Goal: Task Accomplishment & Management: Complete application form

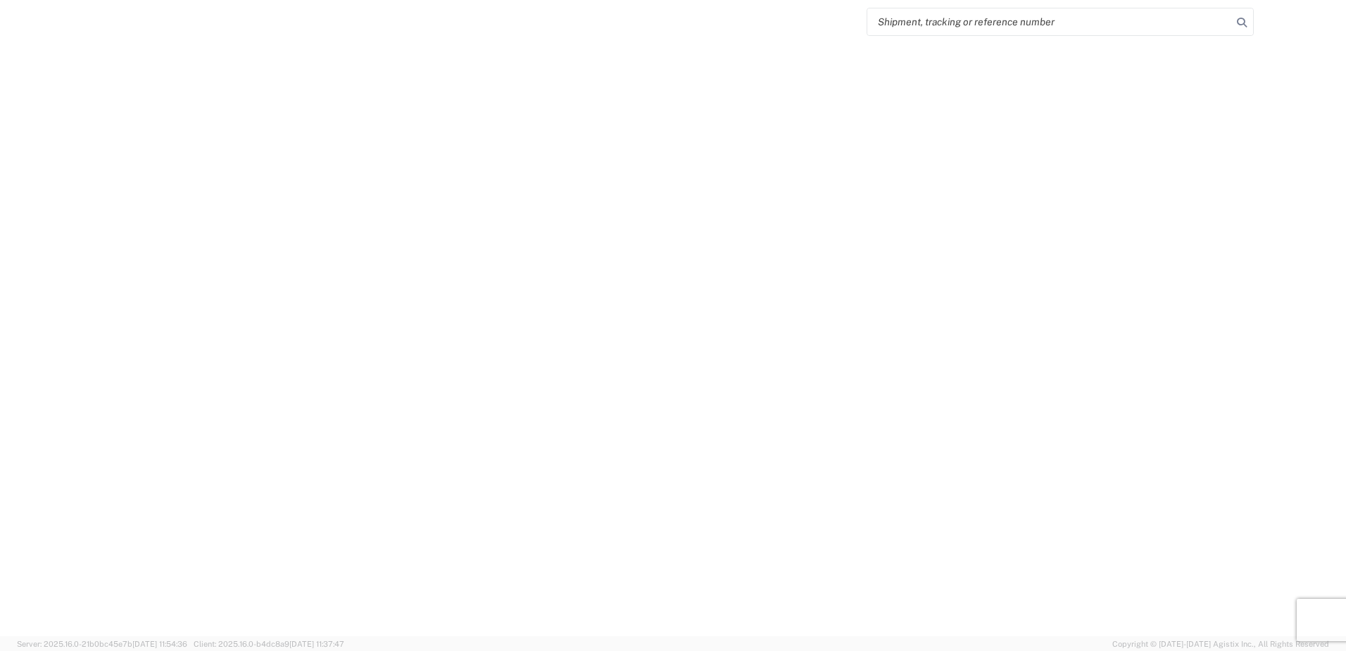
select select "FULL"
select select "LBS"
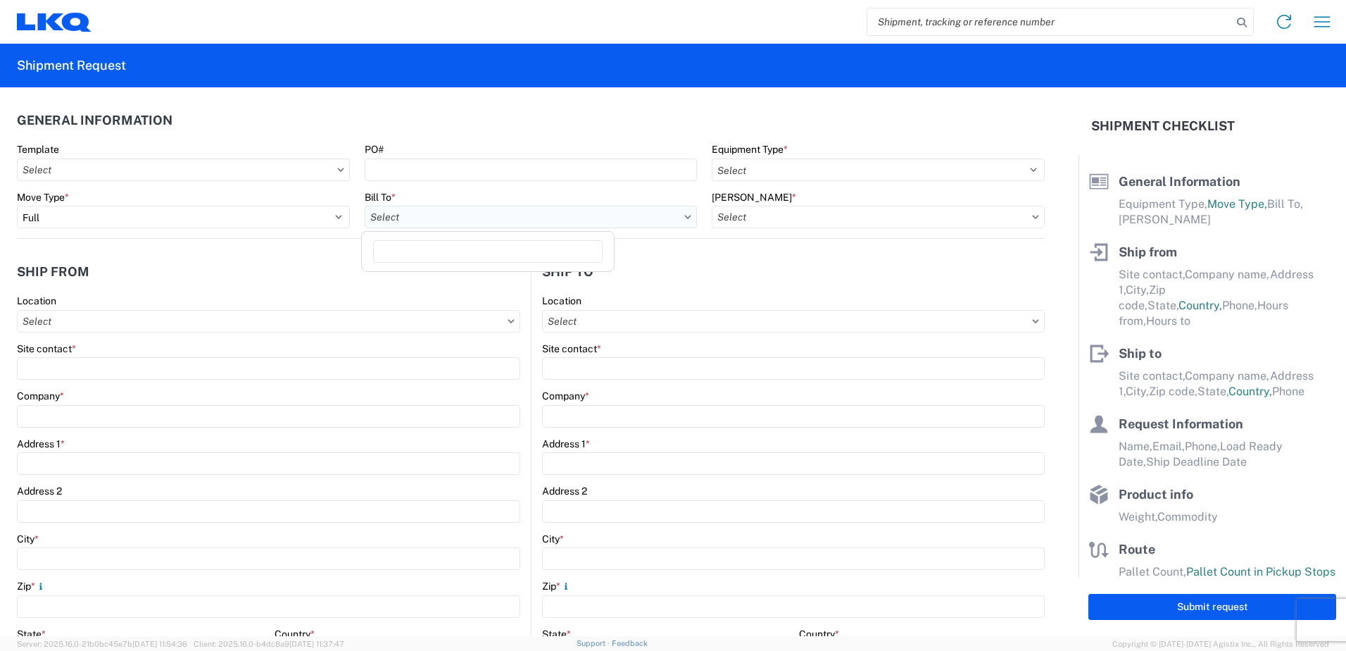
click at [497, 218] on input "Bill To *" at bounding box center [531, 217] width 333 height 23
type input "1760"
click at [482, 280] on div "1760 - LKQ Best Core" at bounding box center [488, 279] width 246 height 23
type input "1760 - LKQ Best Core"
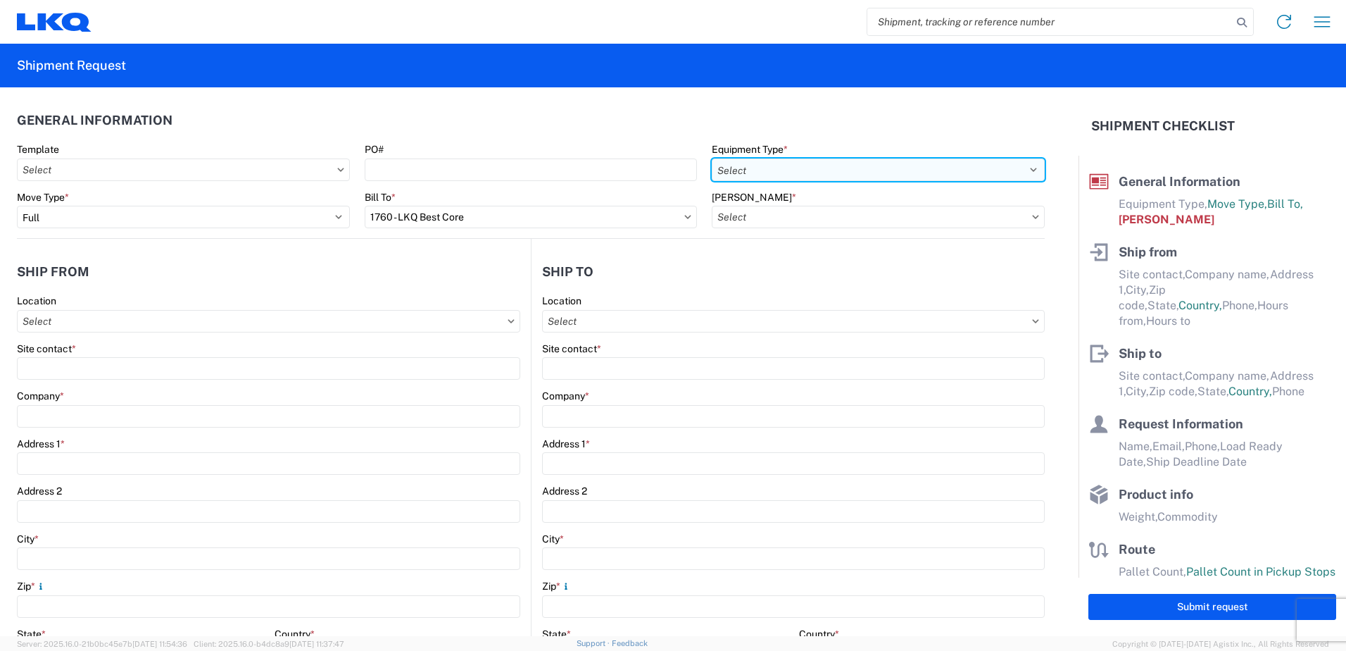
click at [830, 170] on select "Select 53’ Dry Van Flatbed Dropdeck (van) Lowboy (flatbed) Rail" at bounding box center [878, 169] width 333 height 23
select select "STDV"
click at [712, 158] on select "Select 53’ Dry Van Flatbed Dropdeck (van) Lowboy (flatbed) Rail" at bounding box center [878, 169] width 333 height 23
click at [776, 221] on input "[PERSON_NAME] *" at bounding box center [878, 217] width 333 height 23
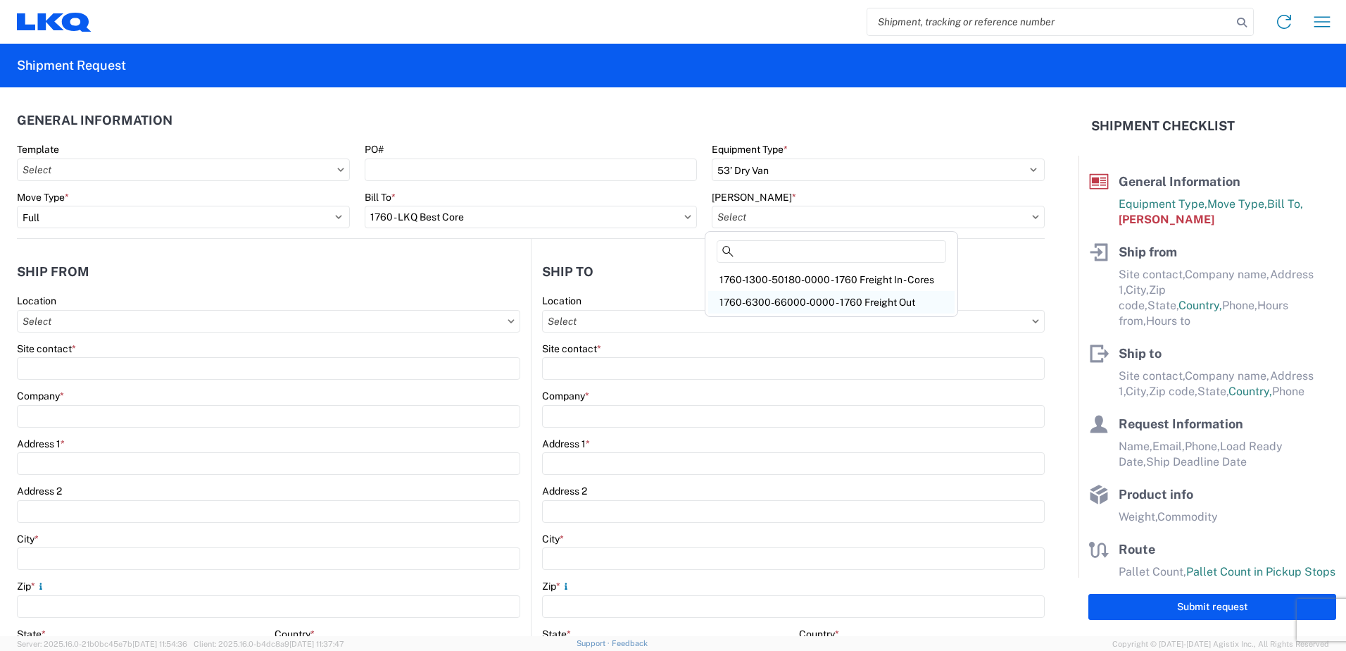
click at [777, 301] on div "1760-6300-66000-0000 - 1760 Freight Out" at bounding box center [831, 302] width 246 height 23
type input "1760-6300-66000-0000 - 1760 Freight Out"
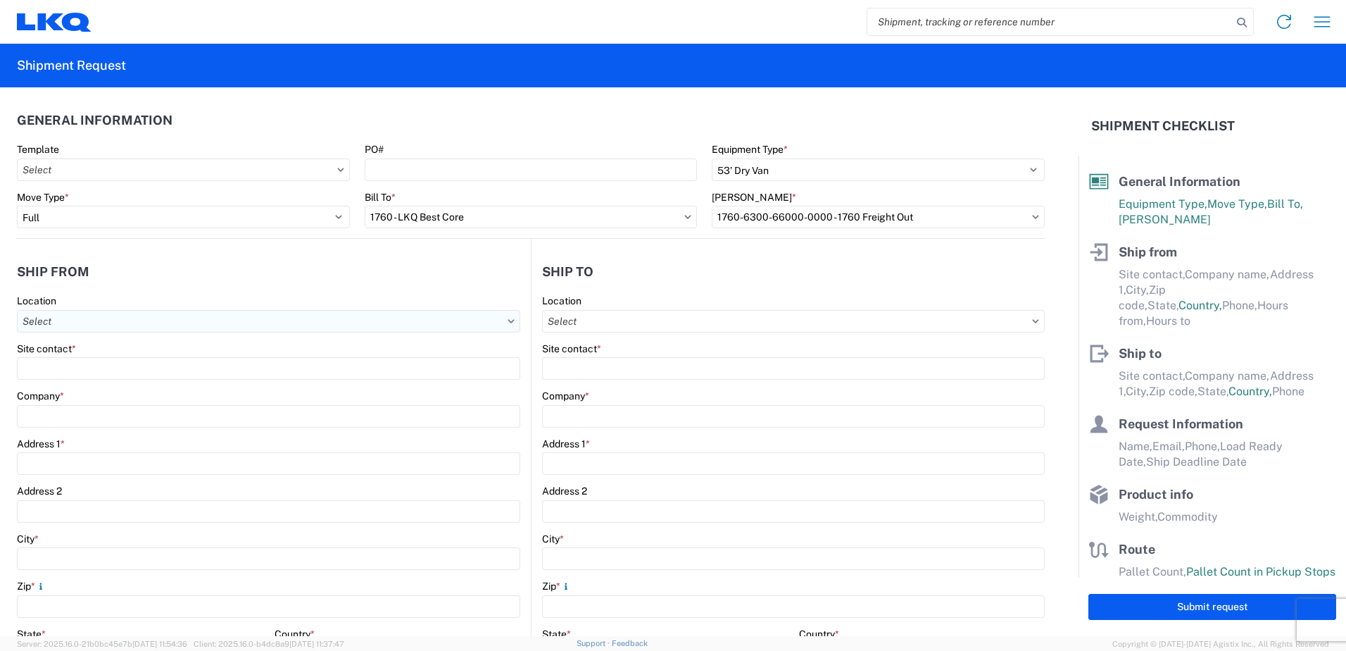
click at [42, 323] on input "Location" at bounding box center [269, 321] width 504 height 23
type input "1760"
click at [80, 385] on div "1760 - LKQ Best Core" at bounding box center [143, 384] width 246 height 23
type input "1760 - LKQ Best Core"
type input "LKQ Corporation"
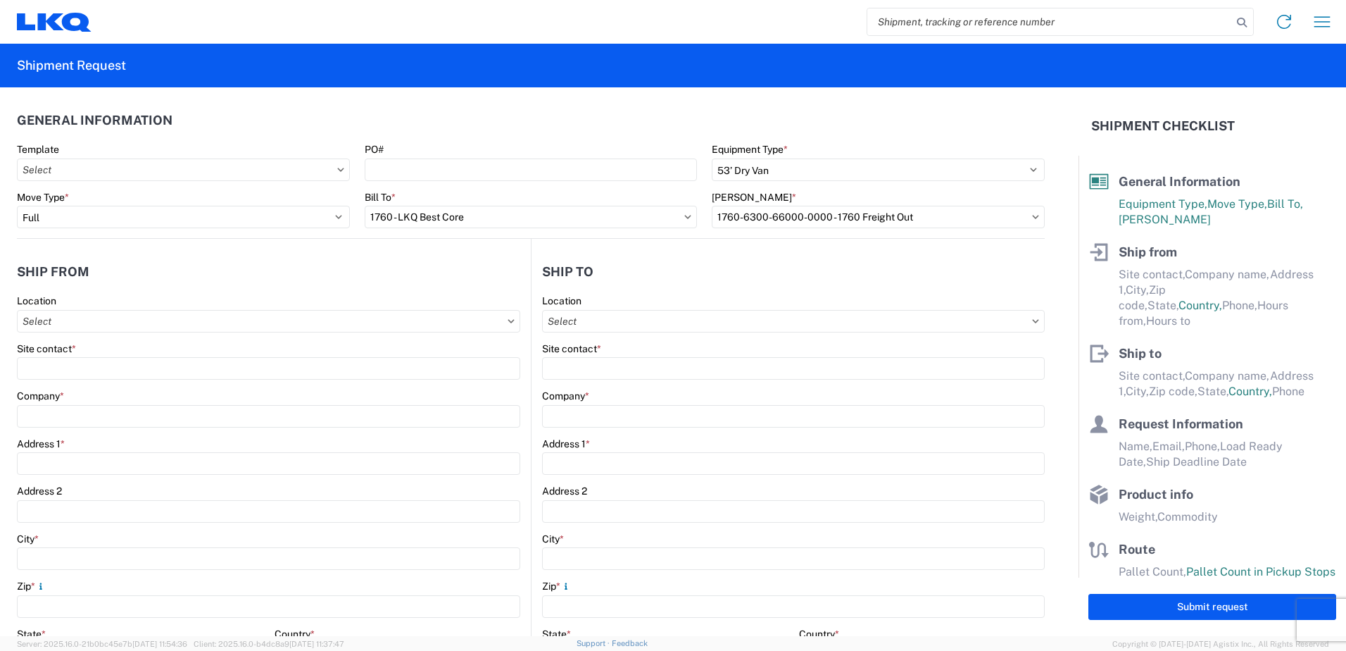
type input "[STREET_ADDRESS]"
type input "[GEOGRAPHIC_DATA]"
type input "77038"
select select "[GEOGRAPHIC_DATA]"
select select "US"
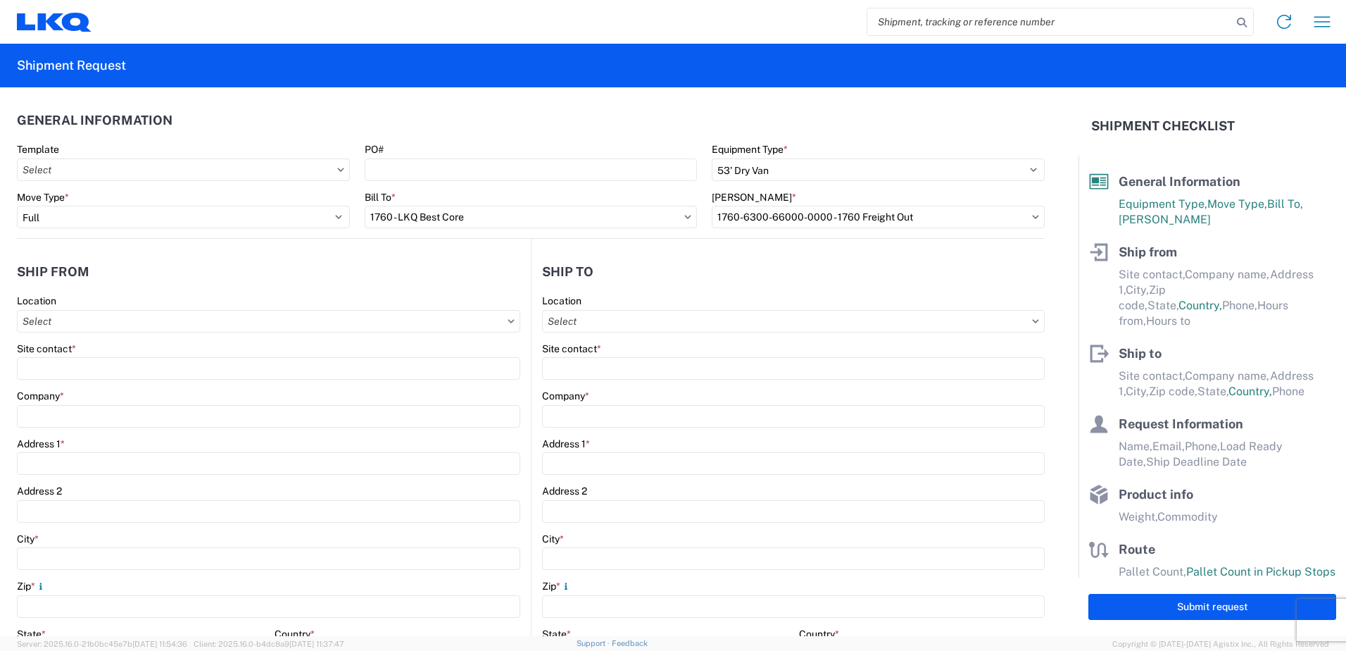
type input "[PHONE_NUMBER]"
type input "06:00"
type input "14:30"
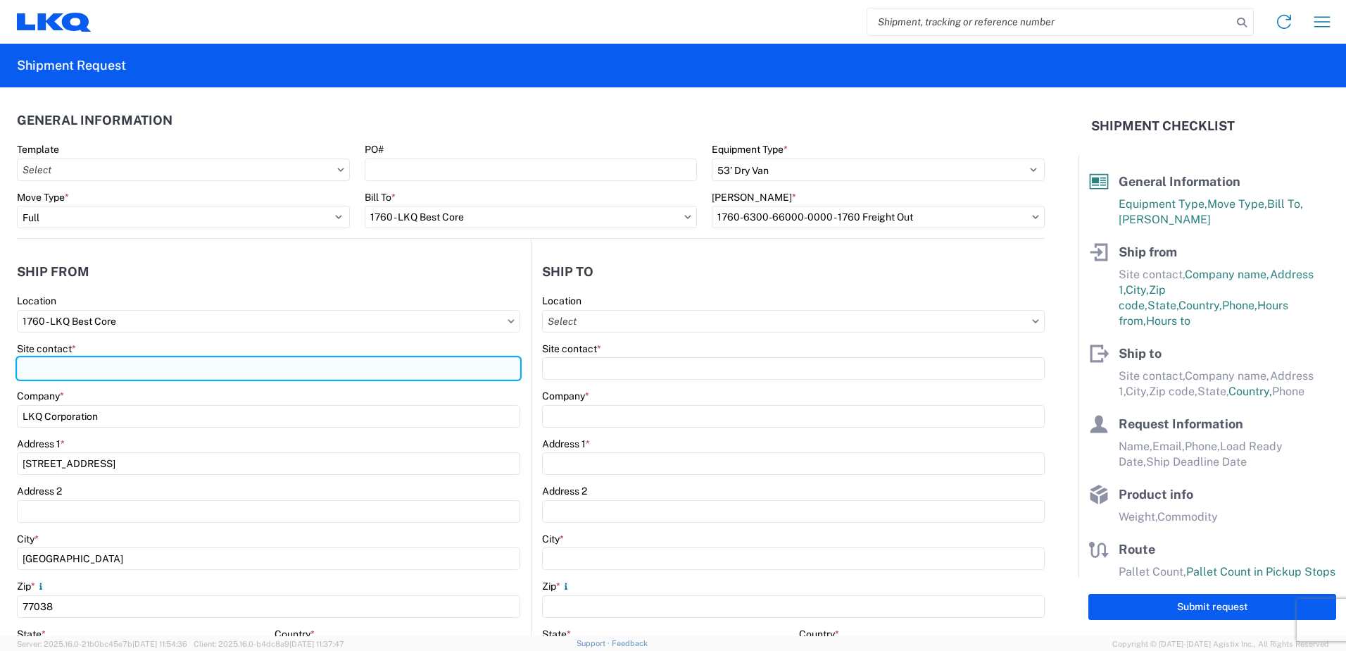
click at [54, 373] on input "Site contact *" at bounding box center [269, 368] width 504 height 23
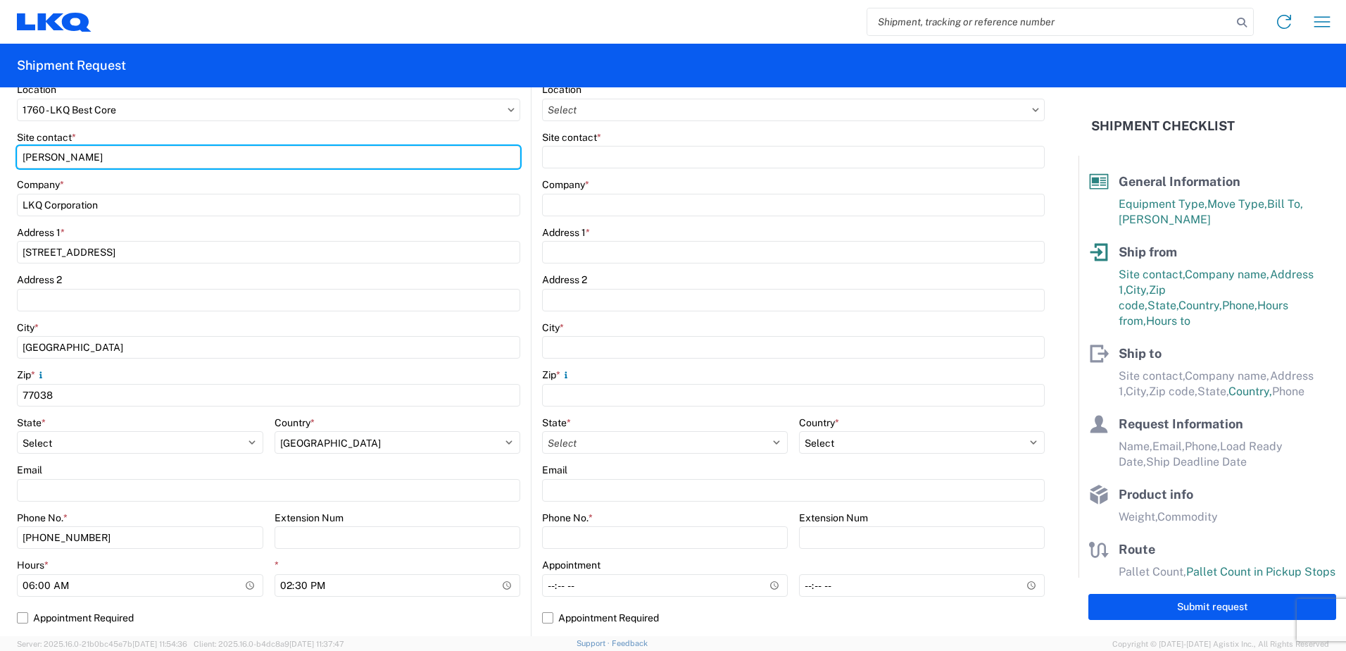
scroll to position [352, 0]
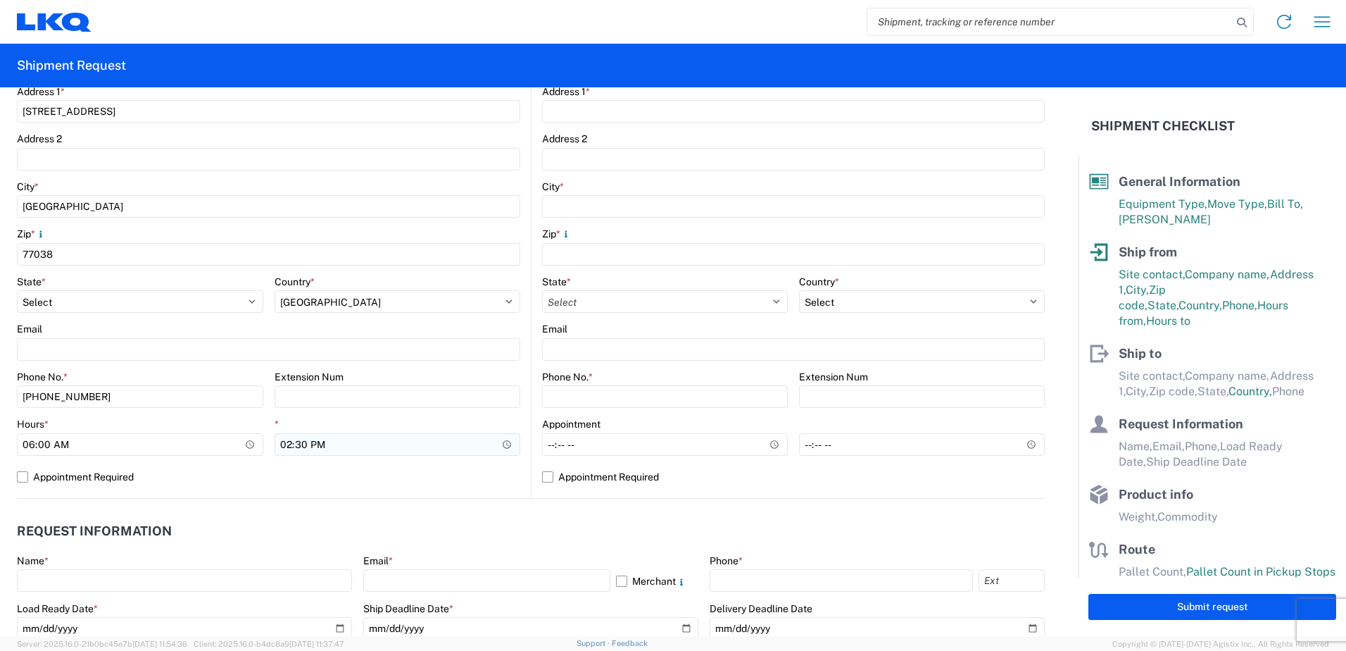
type input "[PERSON_NAME]"
click at [282, 442] on input "14:30" at bounding box center [398, 444] width 246 height 23
click at [30, 444] on input "06:00" at bounding box center [140, 444] width 246 height 23
type input "07:00"
click at [286, 439] on input "14:30" at bounding box center [398, 444] width 246 height 23
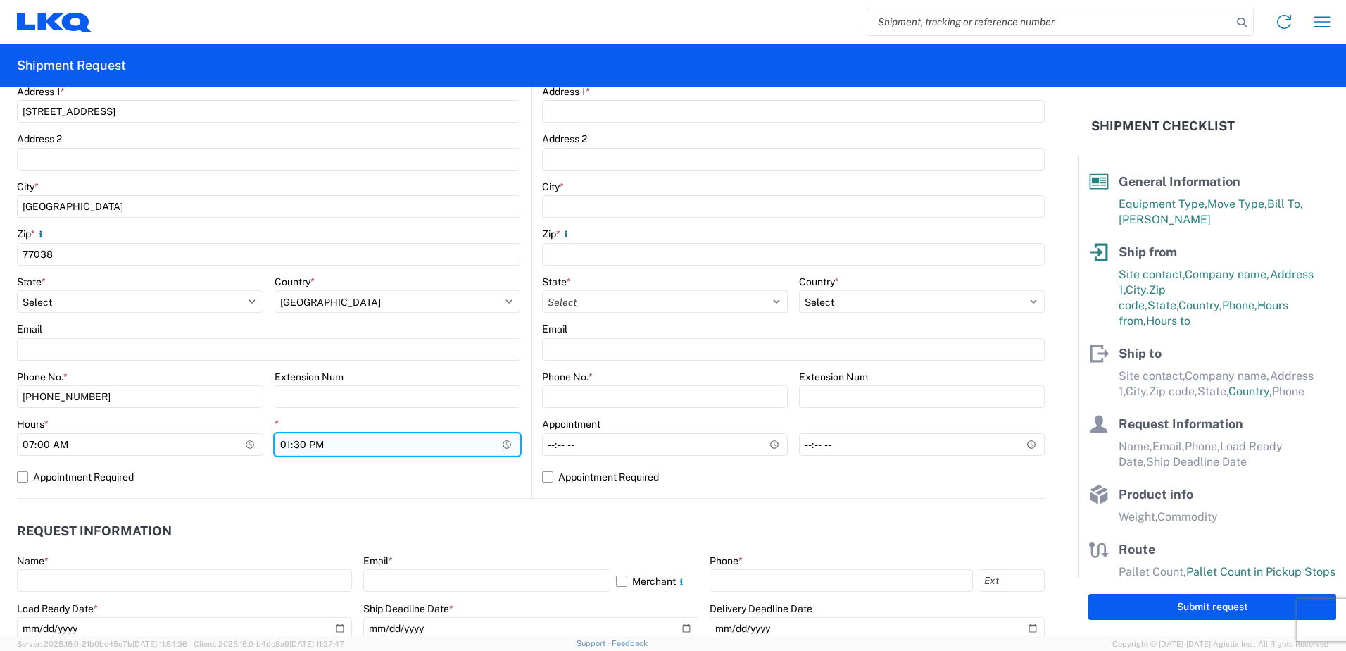
type input "12:30"
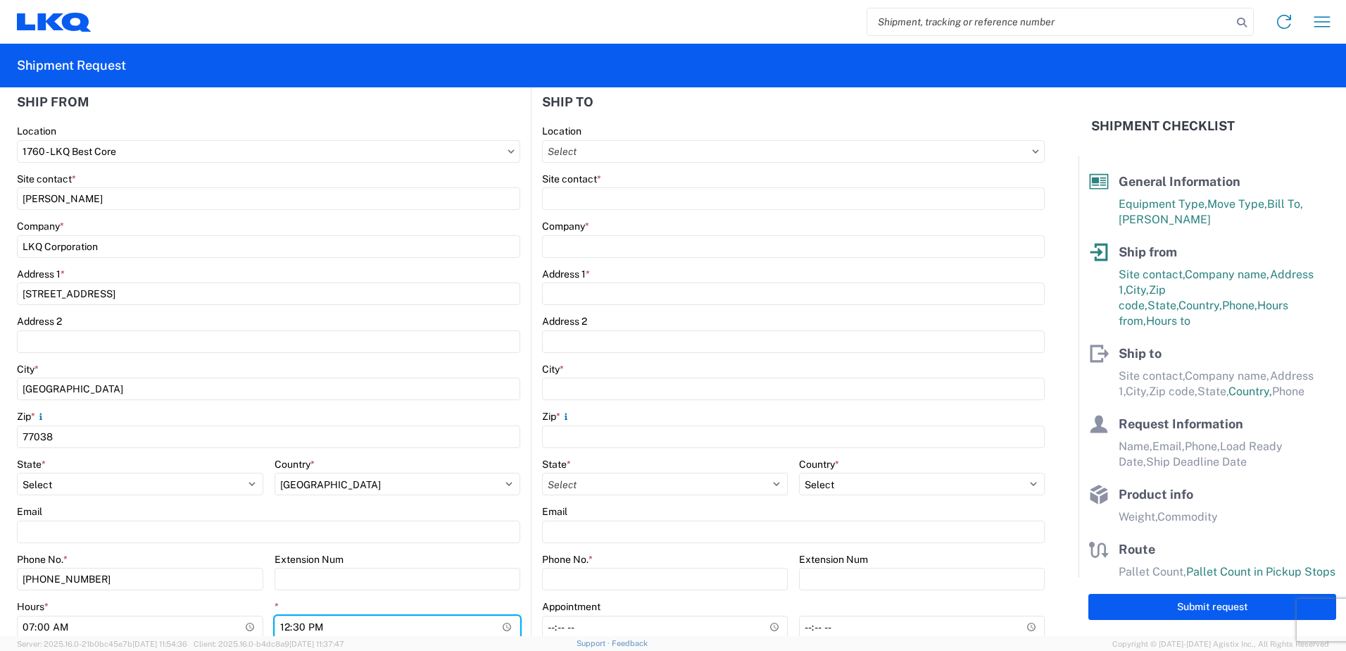
scroll to position [141, 0]
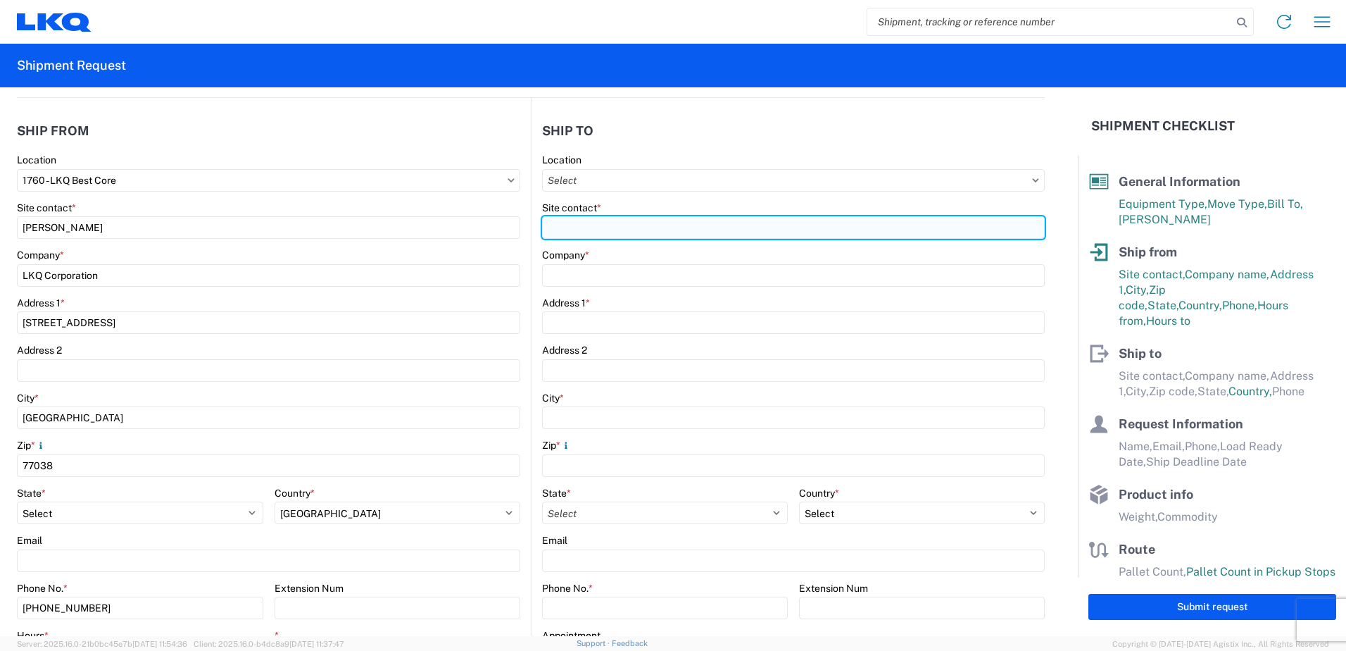
click at [572, 227] on input "Site contact *" at bounding box center [793, 227] width 503 height 23
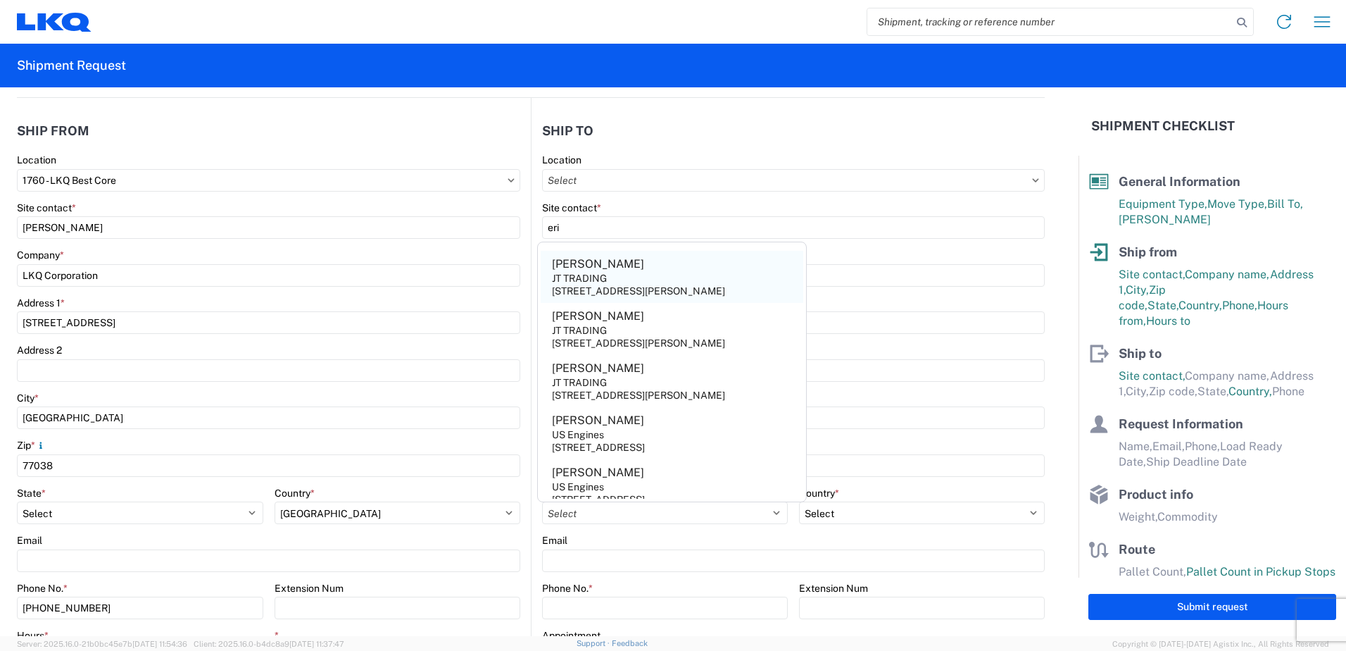
click at [608, 285] on div "[STREET_ADDRESS][PERSON_NAME]" at bounding box center [638, 291] width 173 height 13
type input "[PERSON_NAME]"
type input "JT TRADING"
type input "[STREET_ADDRESS][PERSON_NAME]"
type input "[GEOGRAPHIC_DATA]"
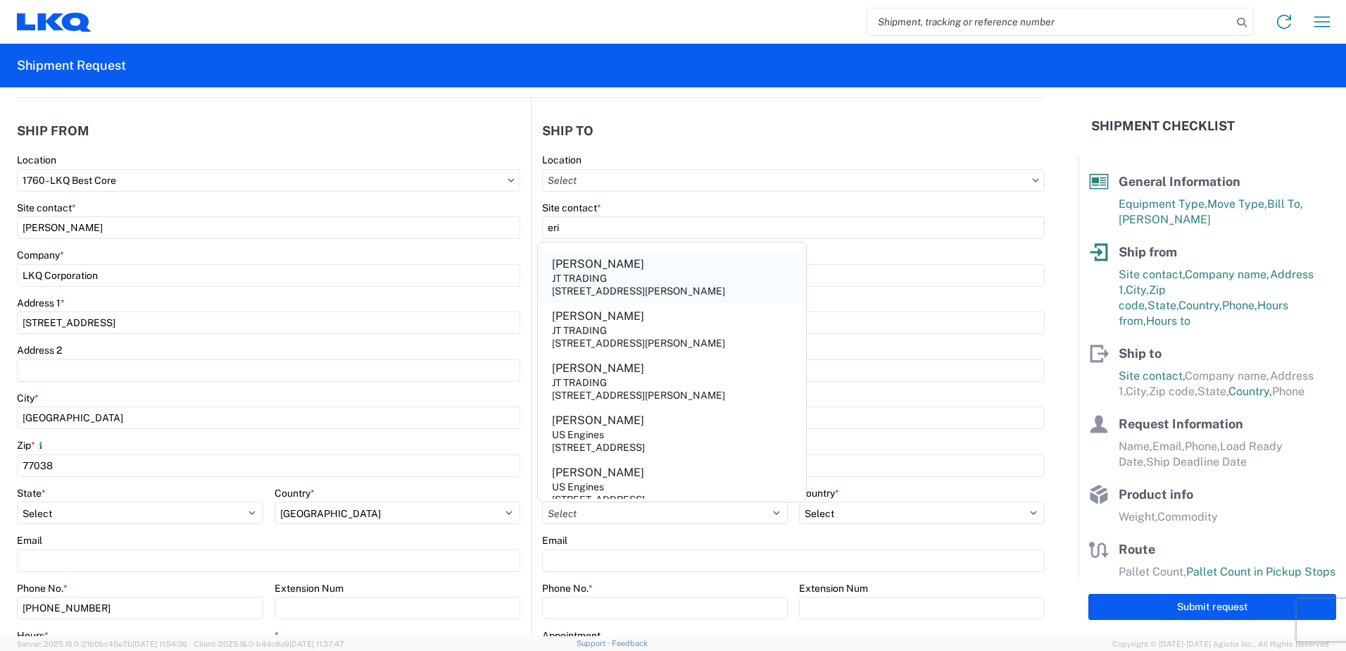
type input "77074"
select select "[GEOGRAPHIC_DATA]"
select select "US"
type input "[PHONE_NUMBER]"
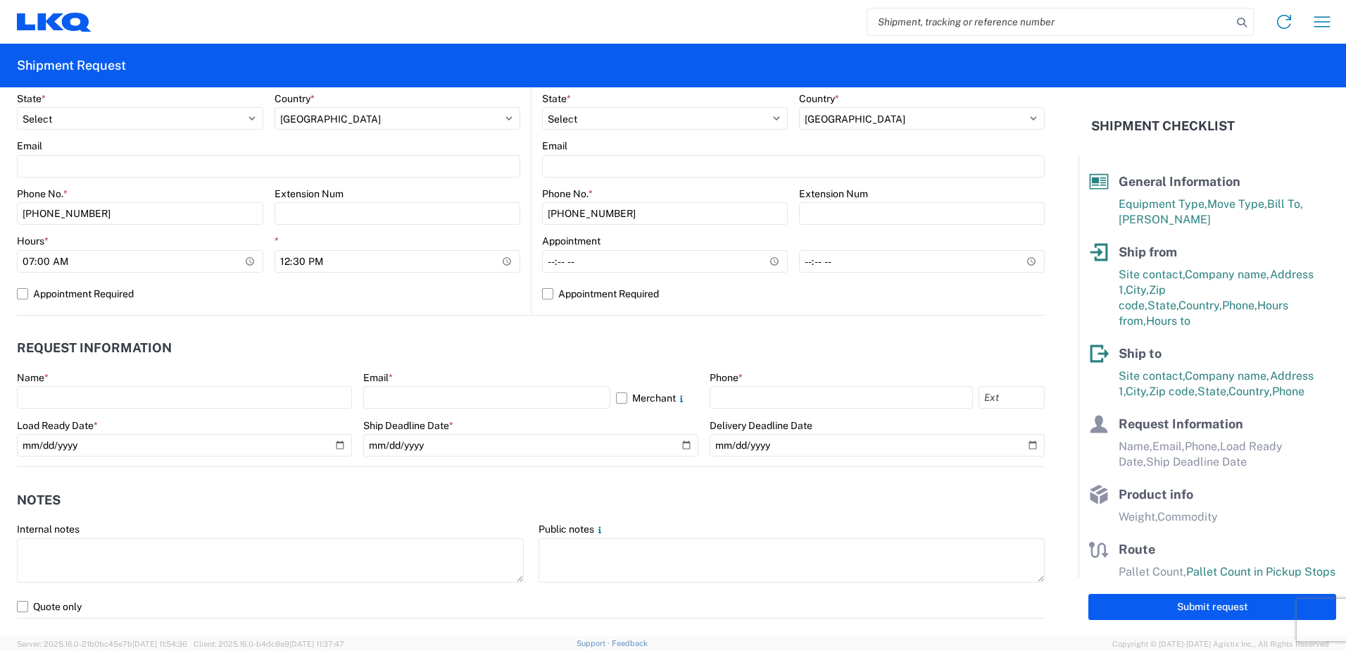
scroll to position [563, 0]
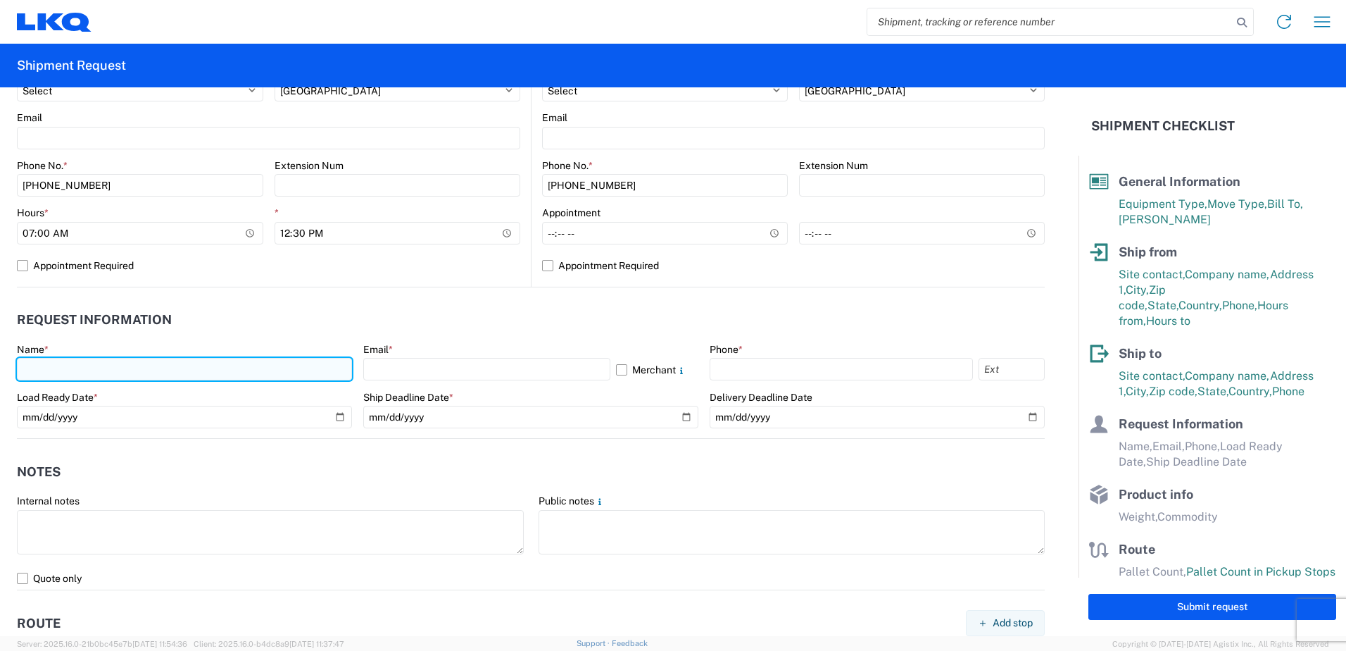
click at [80, 368] on input "text" at bounding box center [184, 369] width 335 height 23
type input "[PERSON_NAME]"
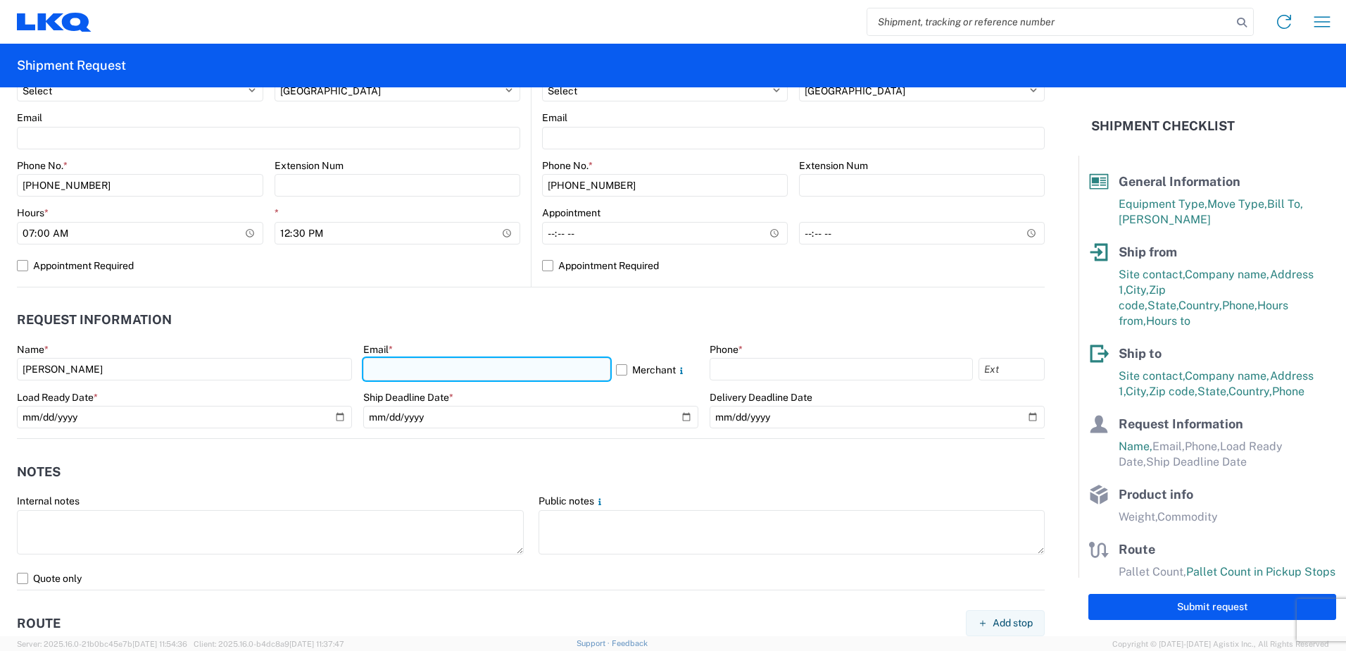
click at [373, 368] on input "text" at bounding box center [486, 369] width 247 height 23
type input "[EMAIL_ADDRESS][DOMAIN_NAME]"
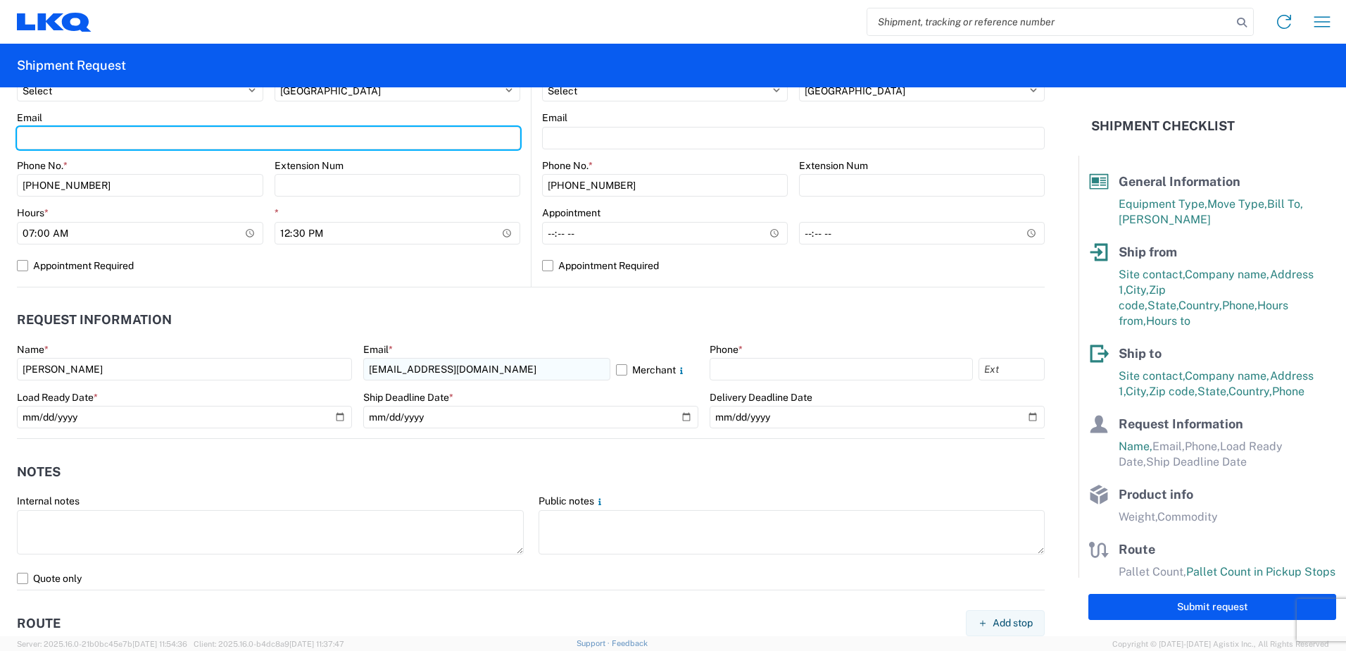
type input "[EMAIL_ADDRESS][DOMAIN_NAME]"
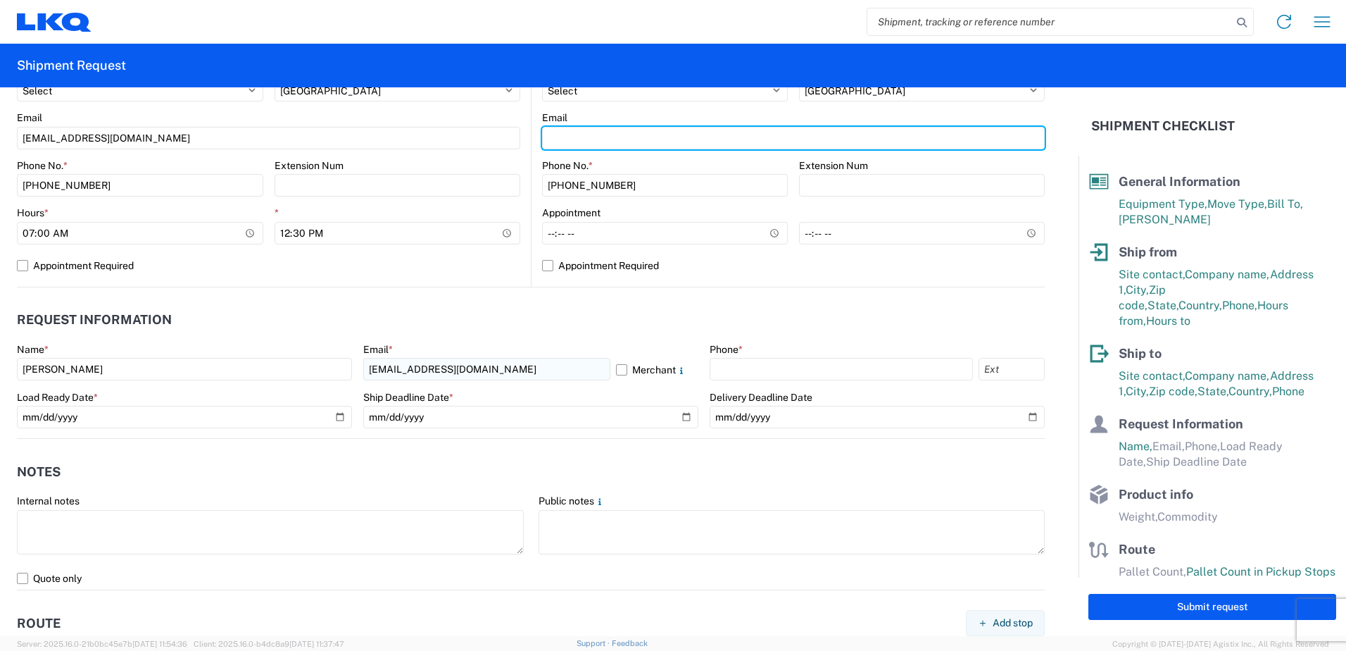
type input "[EMAIL_ADDRESS][DOMAIN_NAME]"
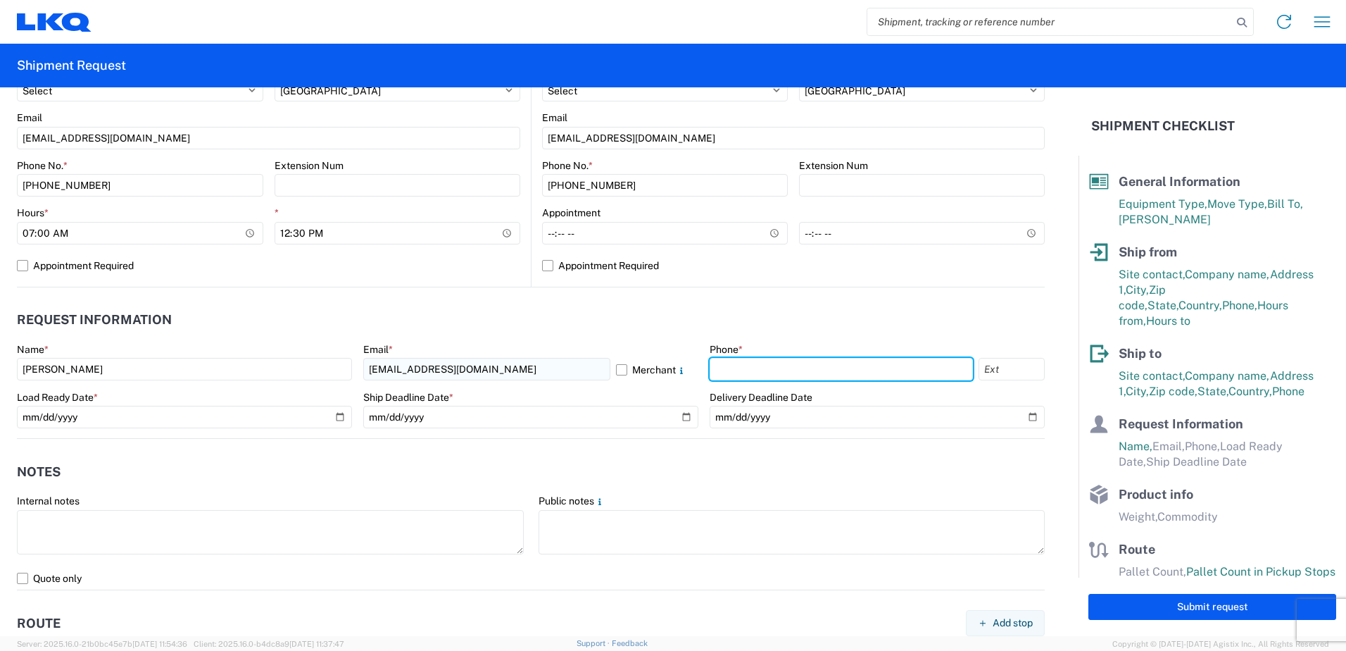
type input "2818861028"
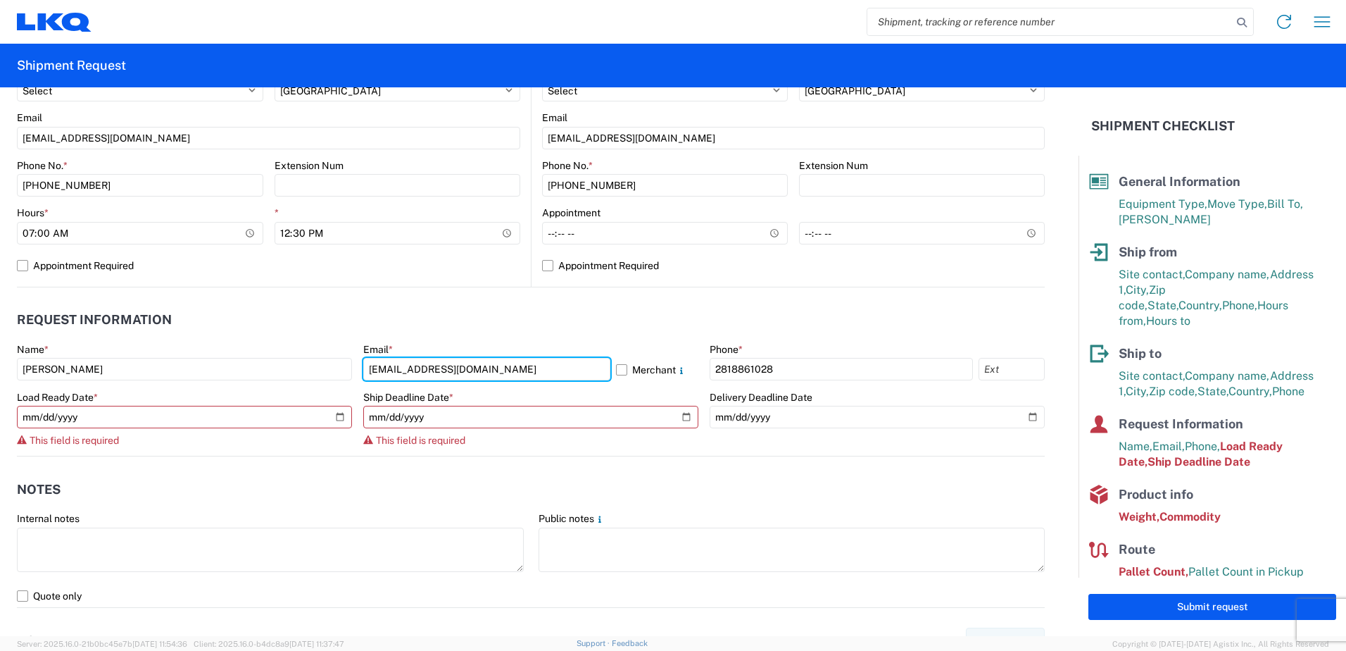
type input "[EMAIL_ADDRESS][DOMAIN_NAME]"
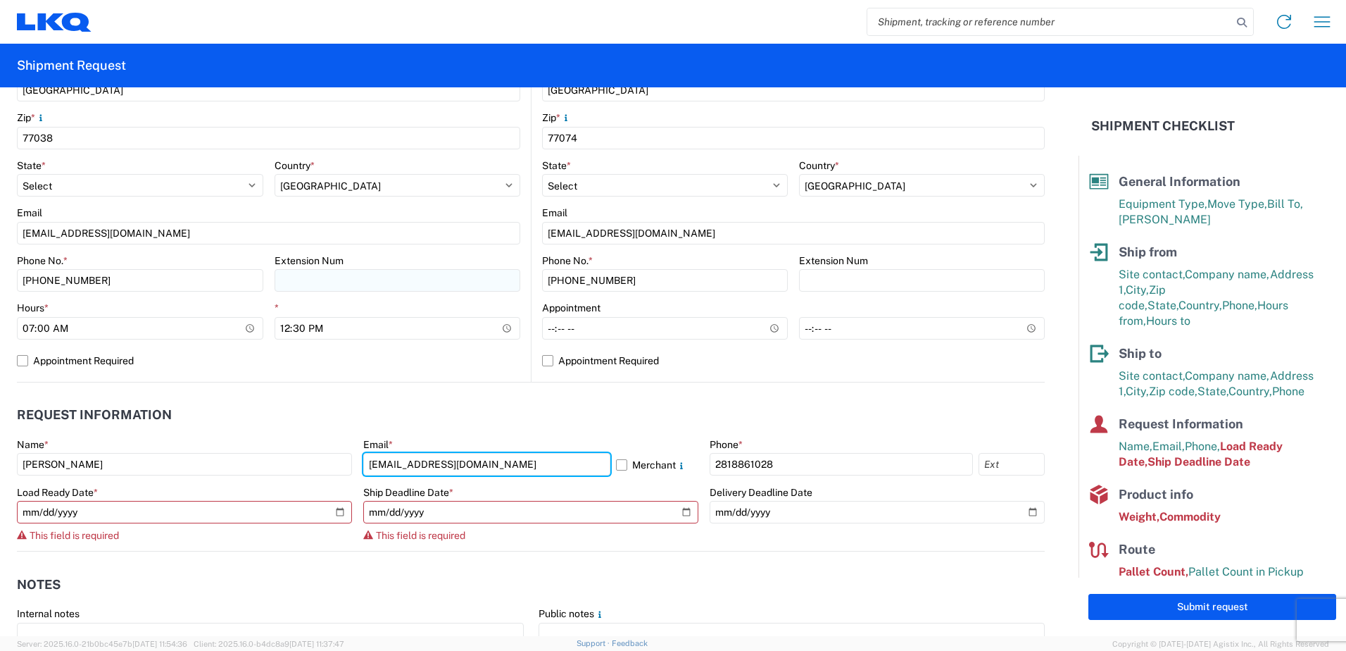
scroll to position [493, 0]
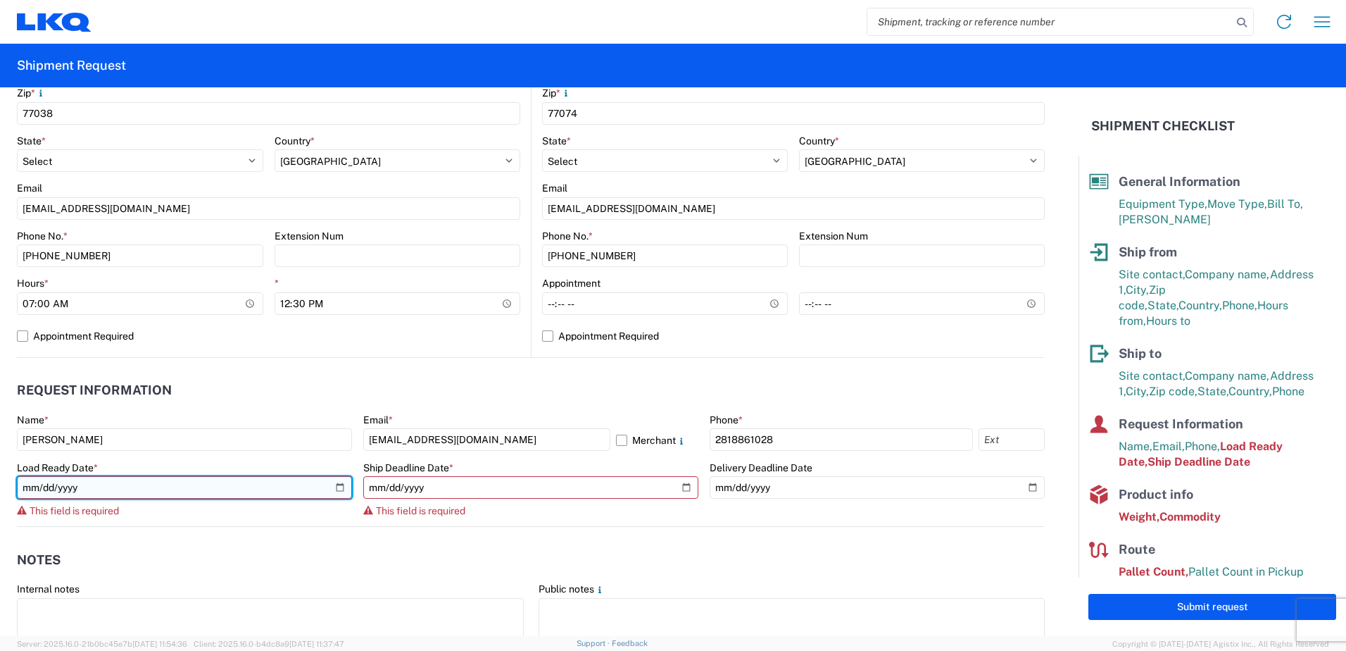
click at [340, 485] on input "date" at bounding box center [184, 487] width 335 height 23
type input "[DATE]"
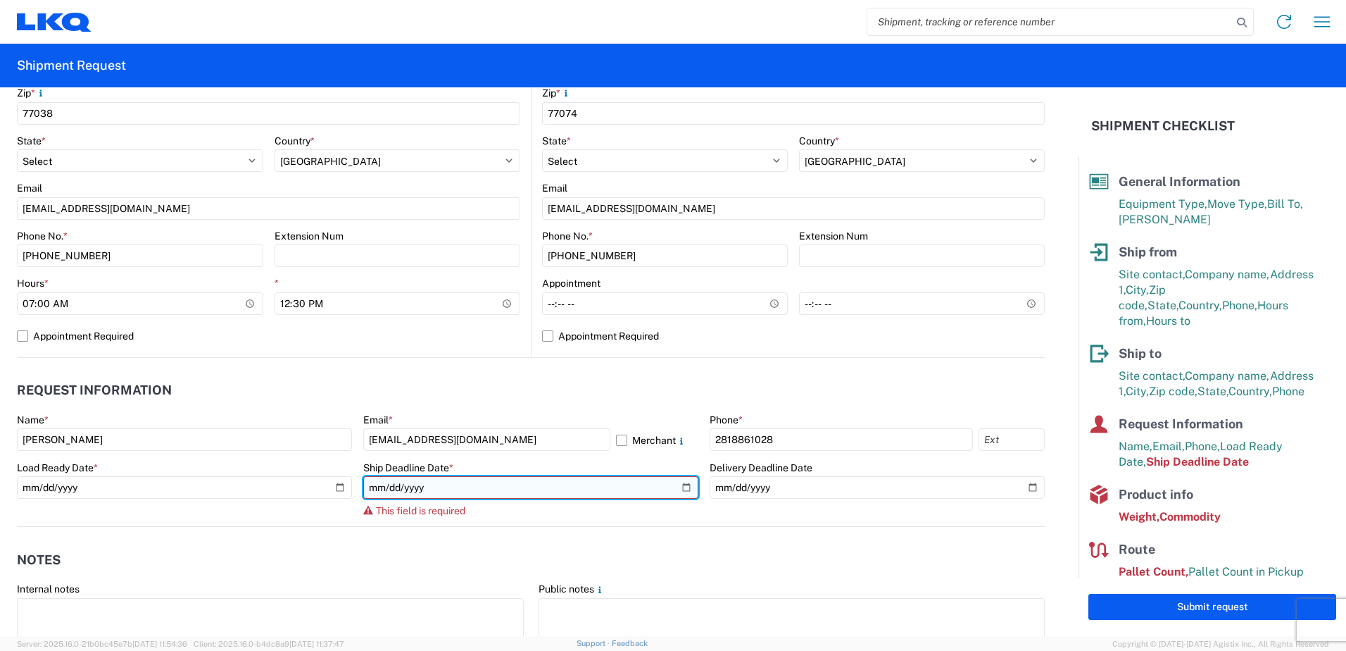
click at [679, 489] on input "date" at bounding box center [530, 487] width 335 height 23
type input "[DATE]"
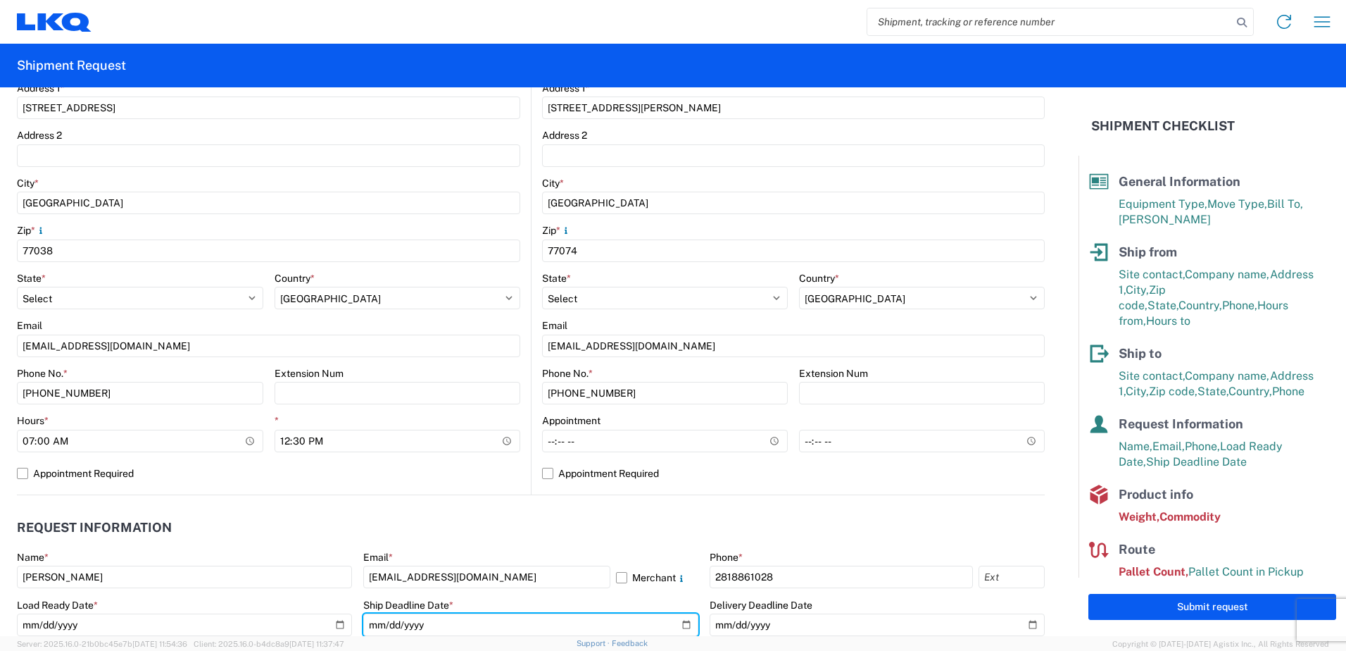
scroll to position [352, 0]
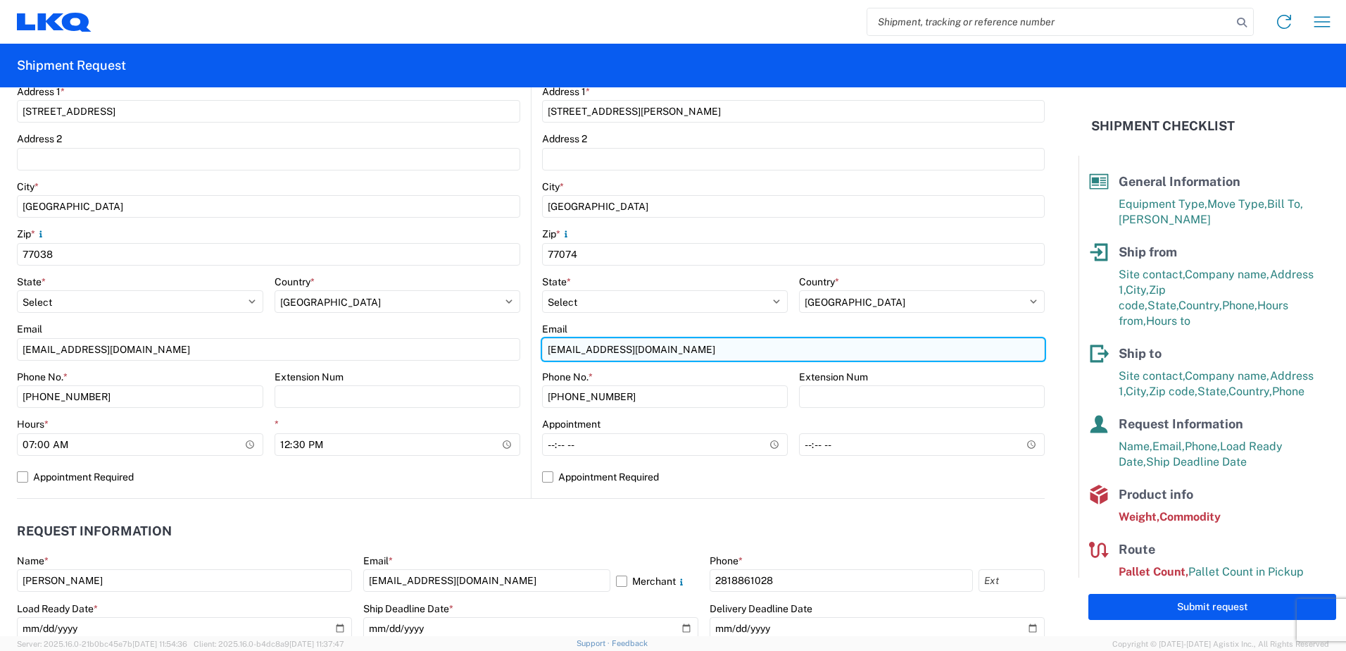
click at [520, 351] on input "[EMAIL_ADDRESS][DOMAIN_NAME]" at bounding box center [269, 349] width 504 height 23
type input "l"
type input "[EMAIL_ADDRESS][DOMAIN_NAME]"
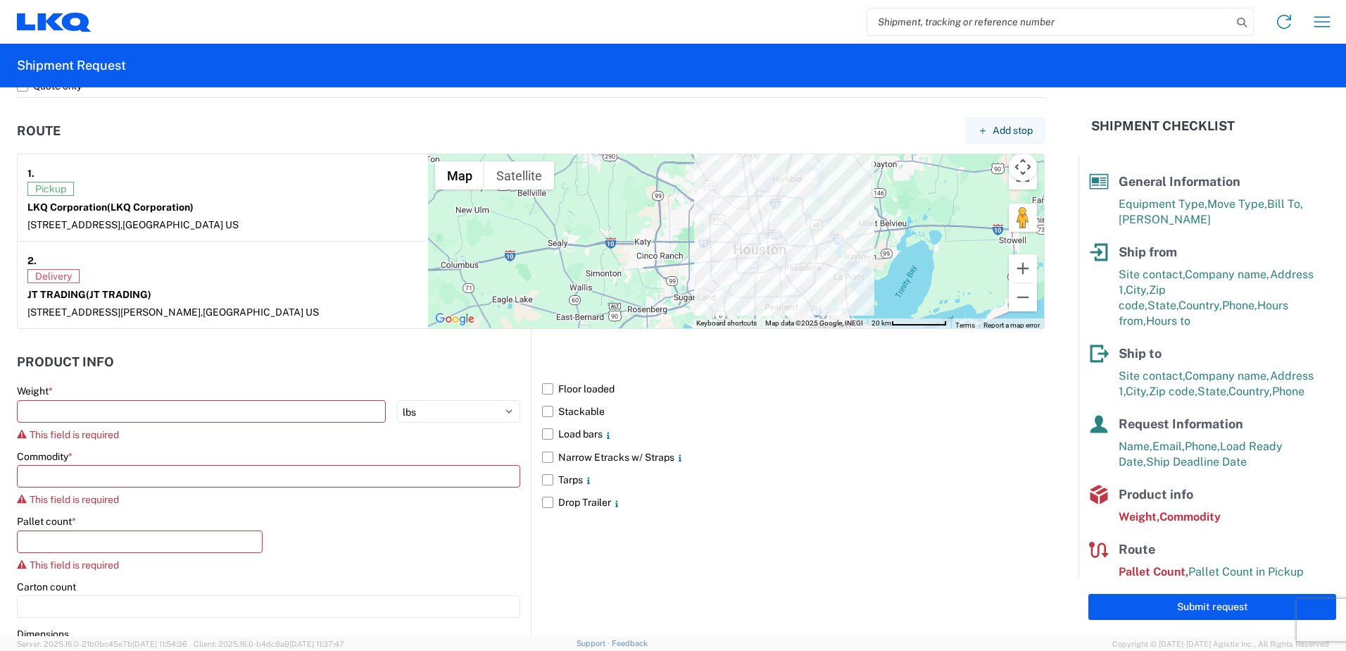
scroll to position [1056, 0]
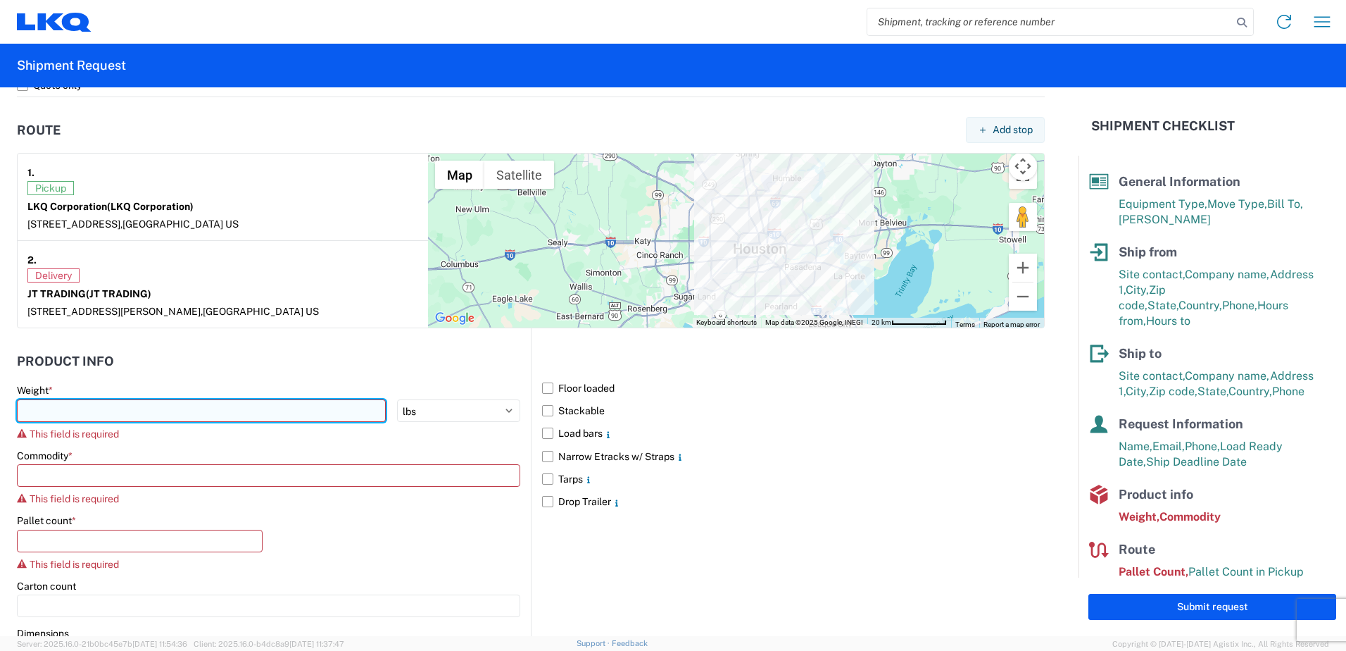
click at [49, 413] on input "number" at bounding box center [201, 410] width 369 height 23
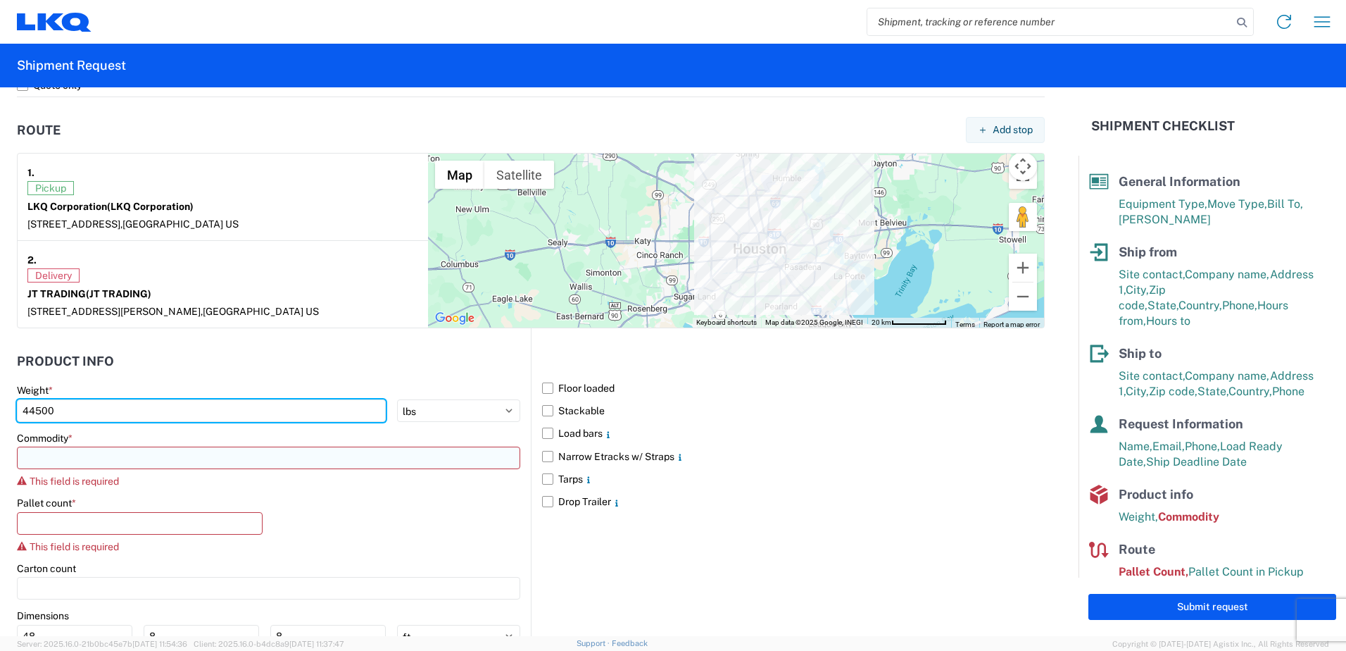
type input "44500"
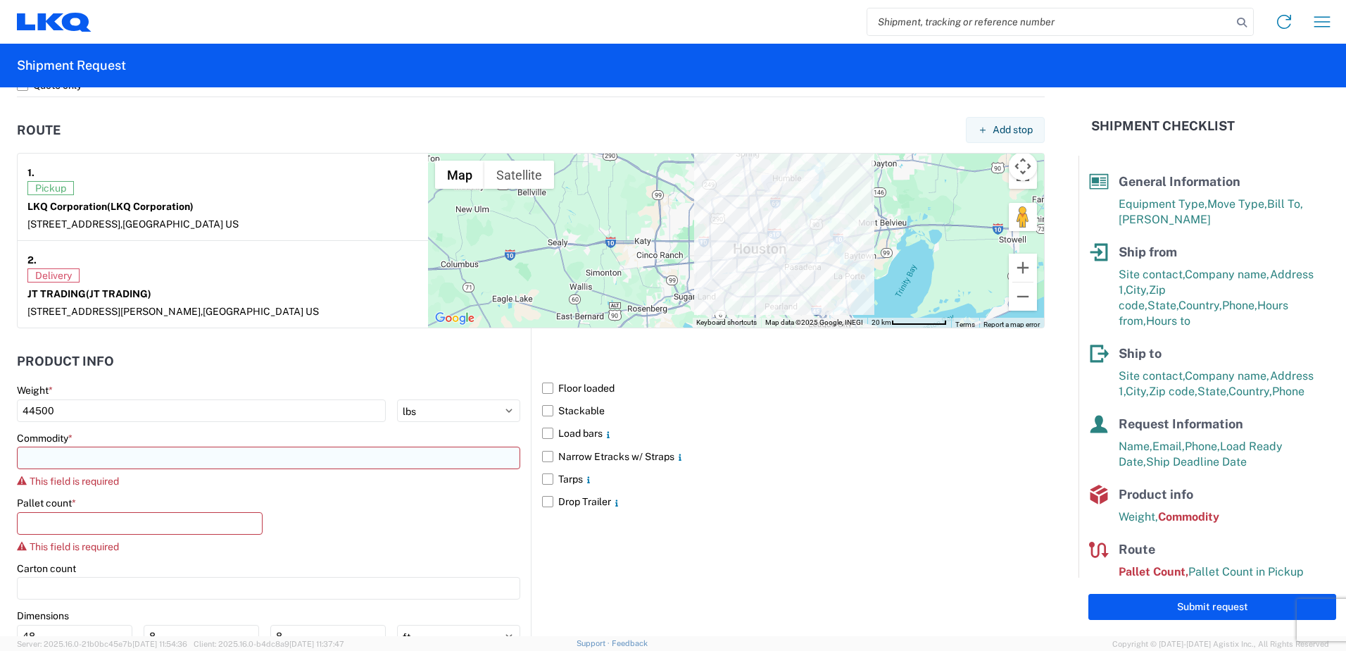
click at [47, 455] on input at bounding box center [269, 457] width 504 height 23
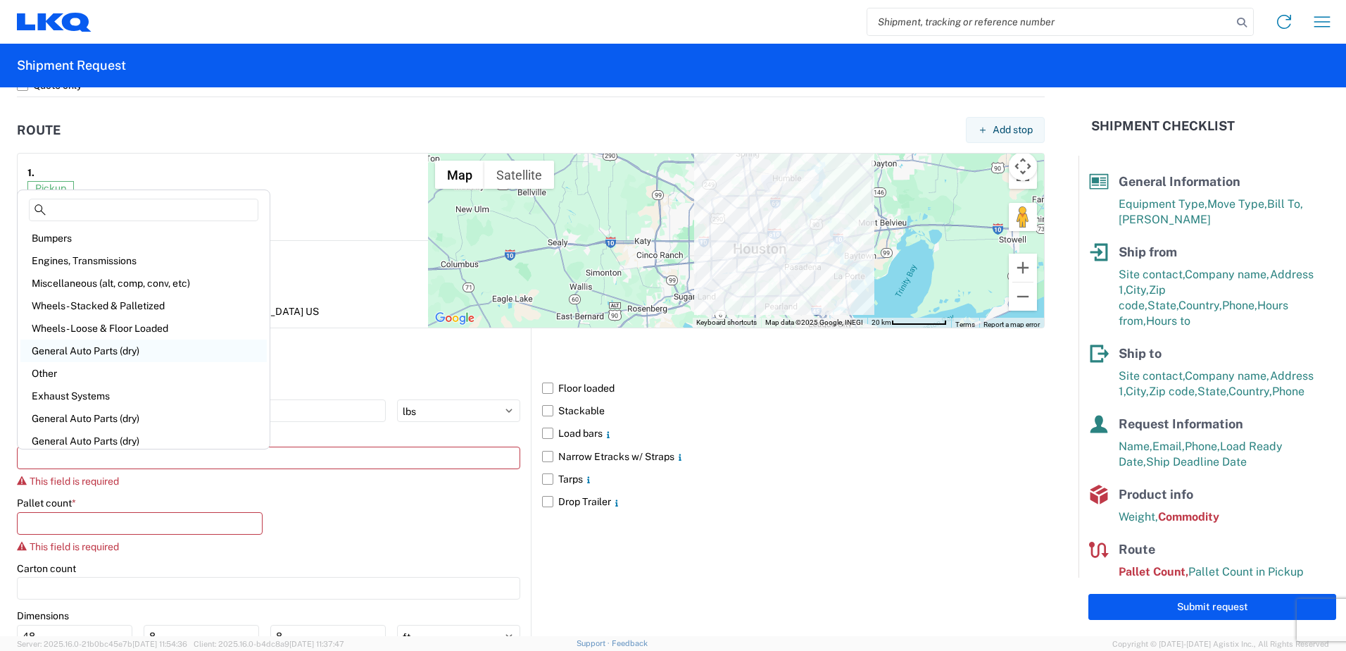
click at [65, 351] on div "General Auto Parts (dry)" at bounding box center [143, 350] width 246 height 23
type input "General Auto Parts (dry)"
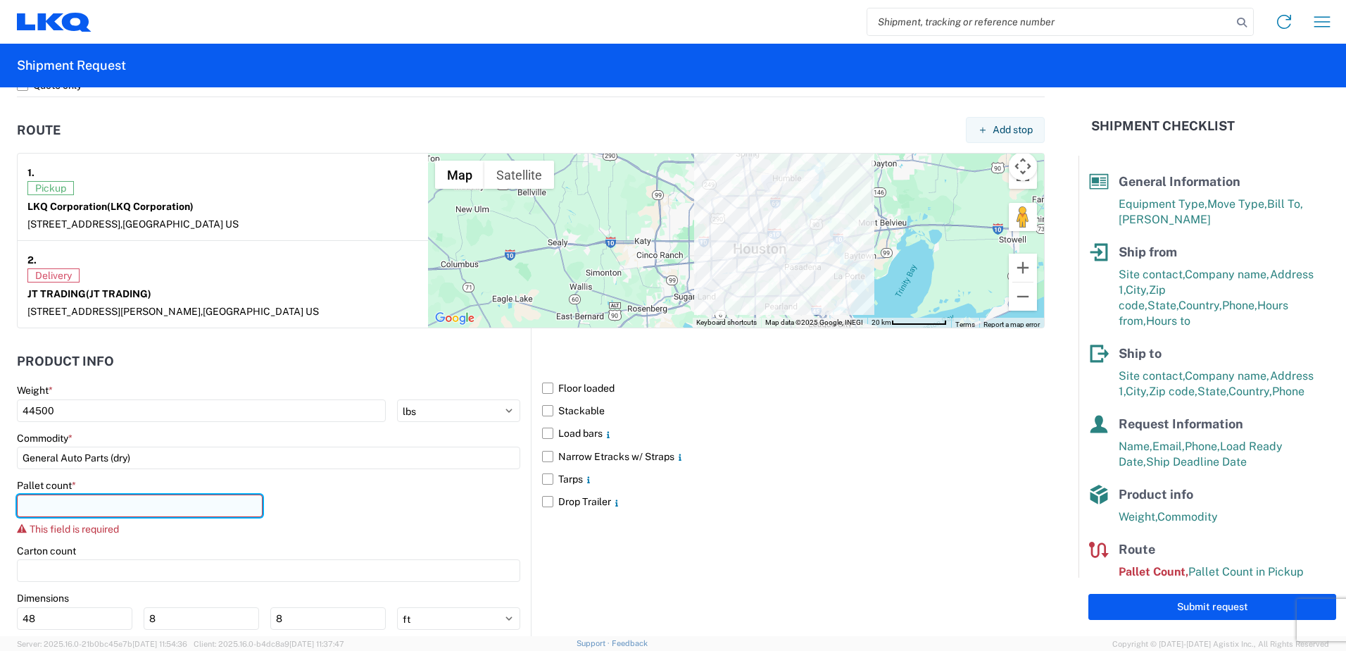
click at [47, 505] on input "number" at bounding box center [140, 505] width 246 height 23
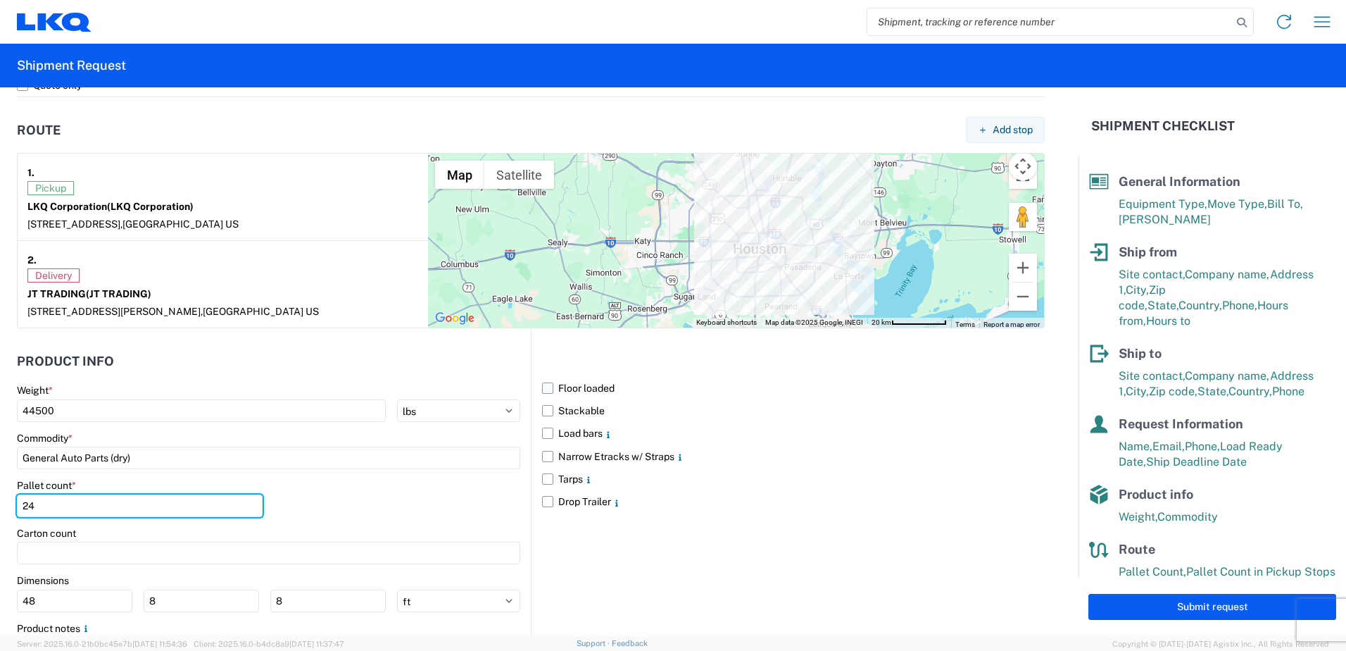
type input "24"
click at [610, 386] on label "Floor loaded" at bounding box center [793, 388] width 503 height 23
click at [0, 0] on input "Floor loaded" at bounding box center [0, 0] width 0 height 0
click at [596, 411] on label "Stackable" at bounding box center [793, 410] width 503 height 23
click at [0, 0] on input "Stackable" at bounding box center [0, 0] width 0 height 0
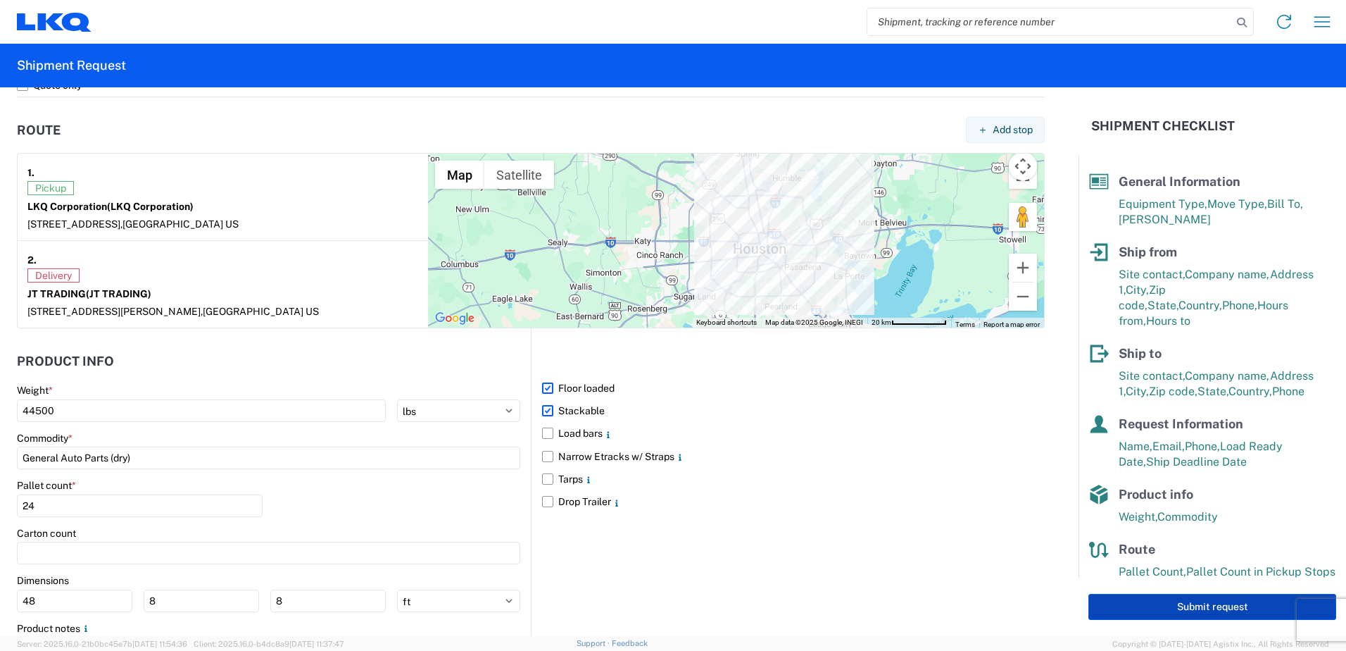
click at [1145, 613] on button "Submit request" at bounding box center [1213, 607] width 248 height 26
select select "US"
